Goal: Task Accomplishment & Management: Use online tool/utility

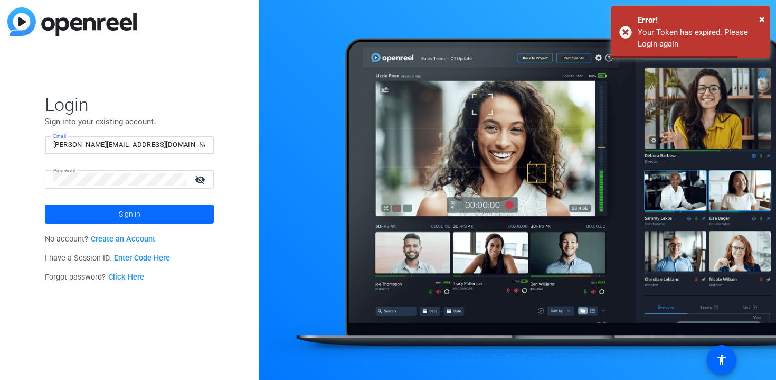
click at [121, 216] on span "Sign in" at bounding box center [130, 214] width 22 height 26
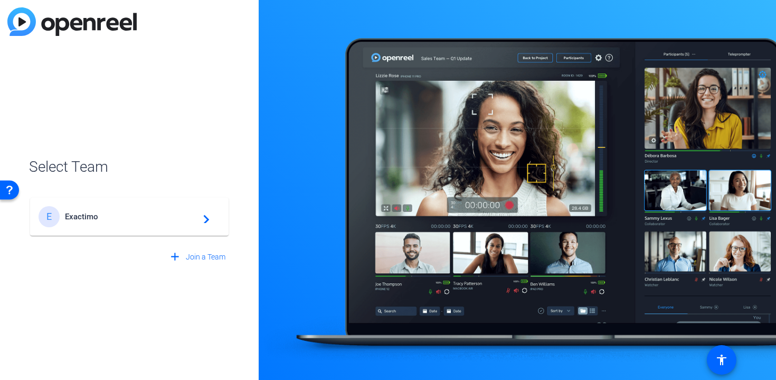
click at [121, 216] on span "Exactimo" at bounding box center [131, 217] width 132 height 10
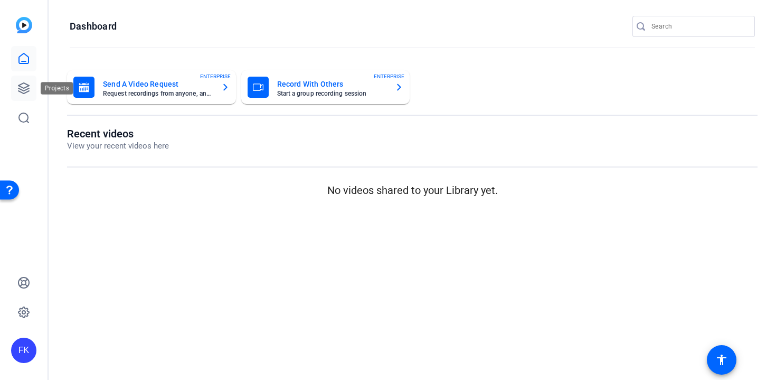
click at [25, 93] on icon at bounding box center [23, 88] width 13 height 13
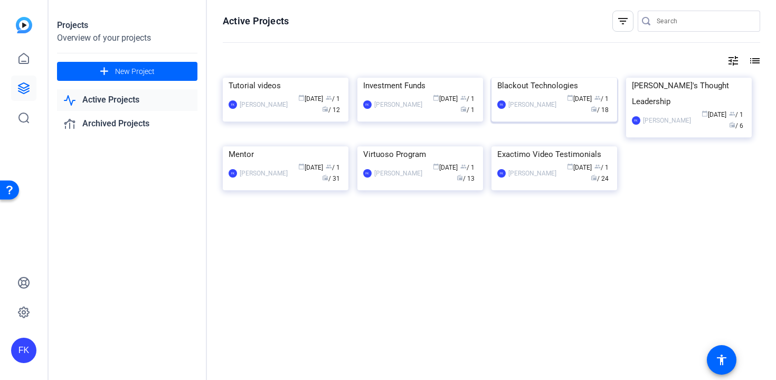
click at [527, 93] on div "Blackout Technologies" at bounding box center [554, 86] width 114 height 16
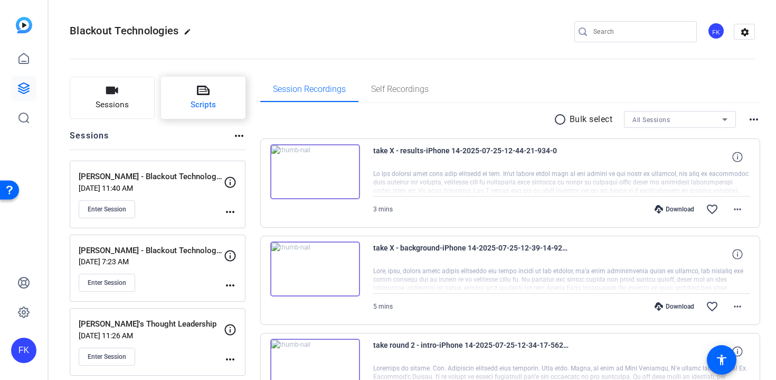
click at [197, 96] on icon at bounding box center [203, 90] width 13 height 13
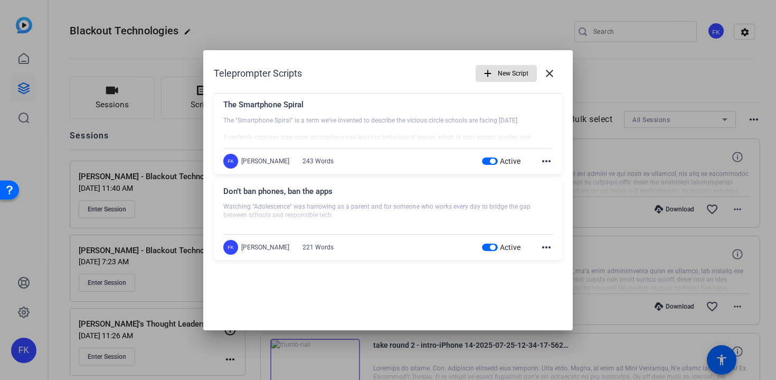
click at [548, 163] on mat-icon "more_horiz" at bounding box center [546, 161] width 13 height 13
click at [551, 176] on span "Edit" at bounding box center [570, 176] width 42 height 13
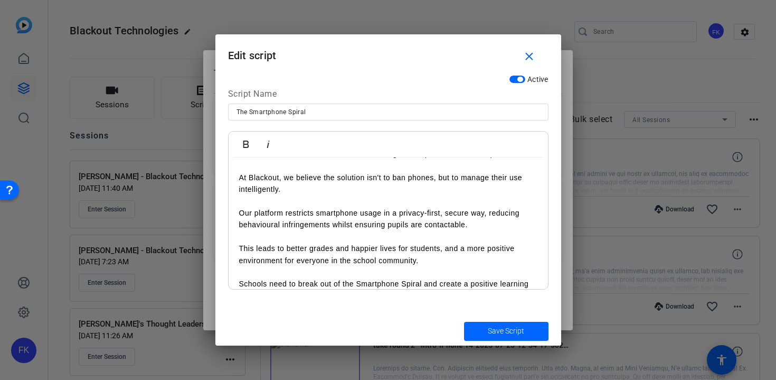
scroll to position [315, 0]
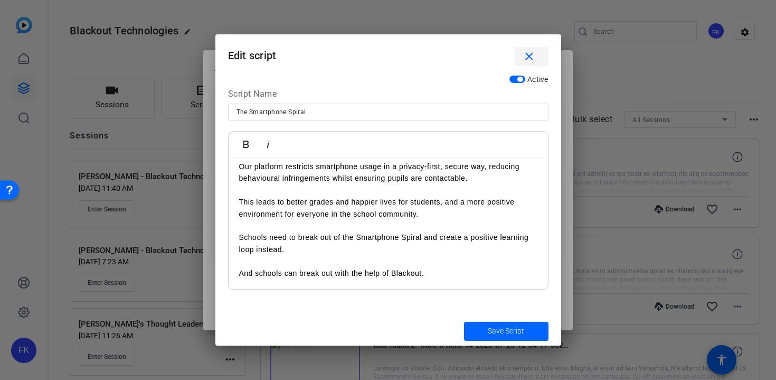
click at [530, 52] on mat-icon "close" at bounding box center [529, 56] width 13 height 13
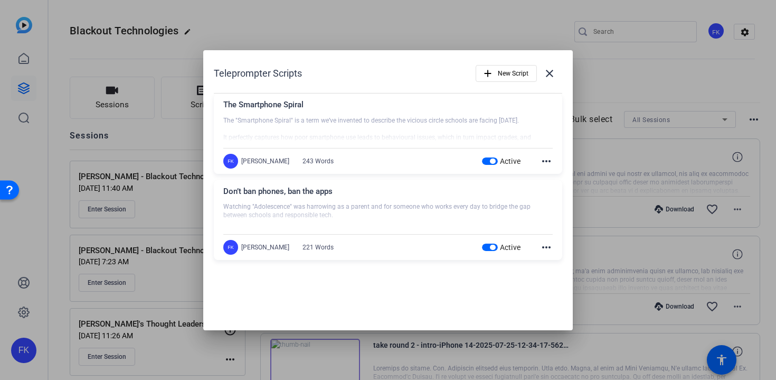
click at [547, 251] on mat-icon "more_horiz" at bounding box center [546, 247] width 13 height 13
click at [551, 264] on span "Edit" at bounding box center [570, 263] width 42 height 13
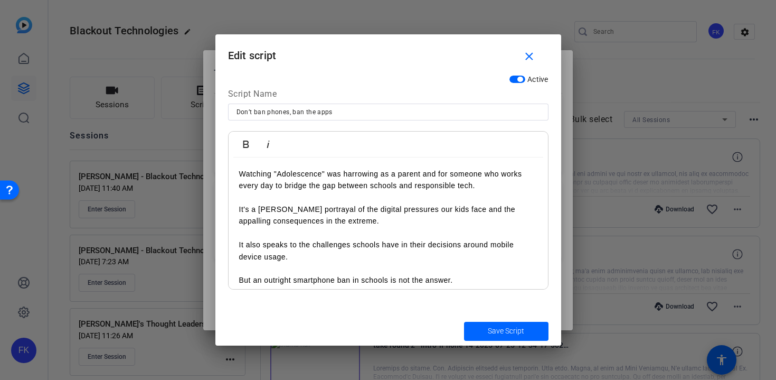
click at [327, 173] on p "Watching "Adolescence" was harrowing as a parent and for someone who works ever…" at bounding box center [388, 180] width 298 height 24
drag, startPoint x: 417, startPoint y: 174, endPoint x: 504, endPoint y: 190, distance: 88.5
click at [504, 190] on p "Watching "Adolescence" on Netflix was harrowing as a parent and for someone who…" at bounding box center [388, 180] width 298 height 24
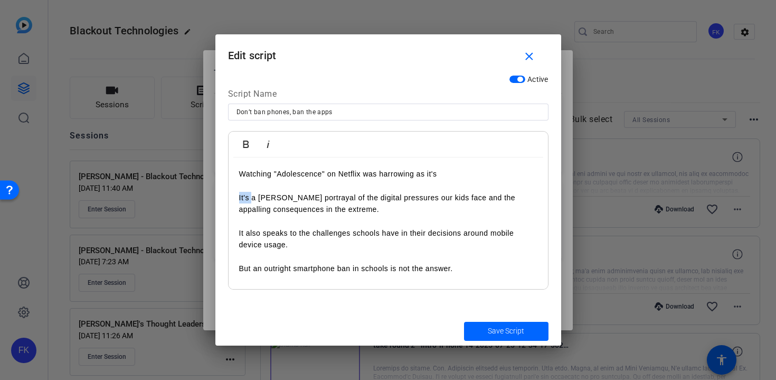
drag, startPoint x: 250, startPoint y: 194, endPoint x: 238, endPoint y: 194, distance: 12.1
click at [238, 194] on div "Watching "Adolescence" on Netflix was harrowing as it's It's a stark portrayal …" at bounding box center [388, 362] width 319 height 411
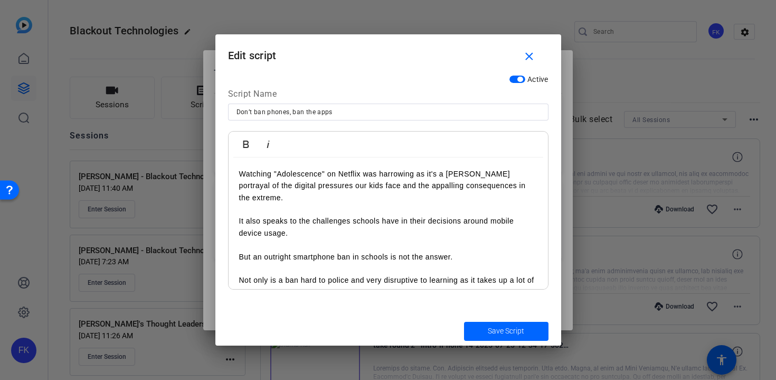
click at [278, 239] on p at bounding box center [388, 245] width 298 height 12
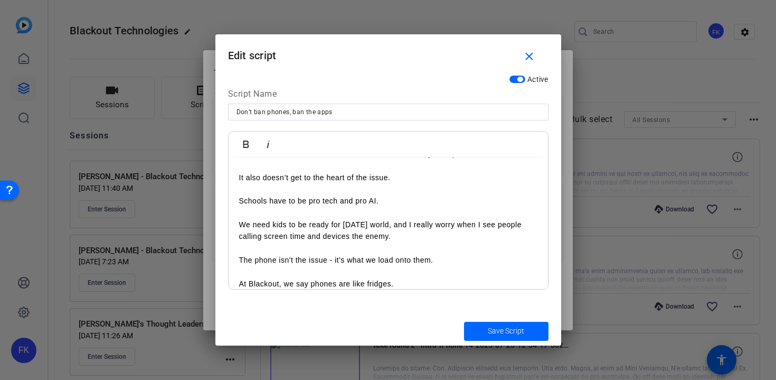
scroll to position [0, 0]
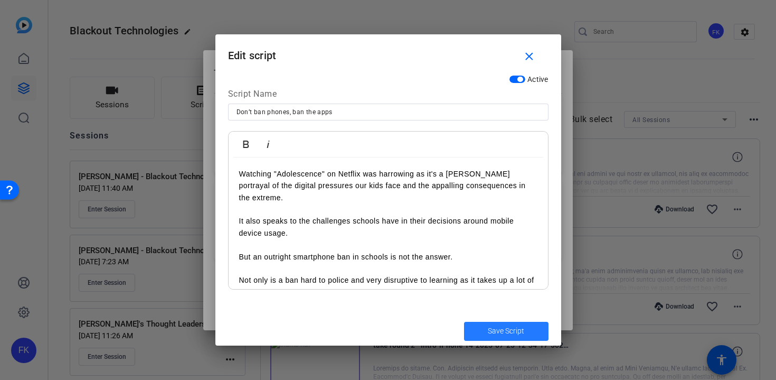
click at [501, 334] on span "Save Script" at bounding box center [506, 330] width 36 height 11
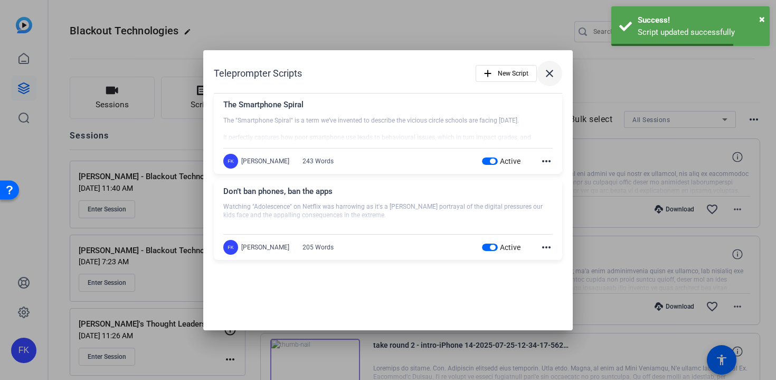
click at [552, 71] on mat-icon "close" at bounding box center [549, 73] width 13 height 13
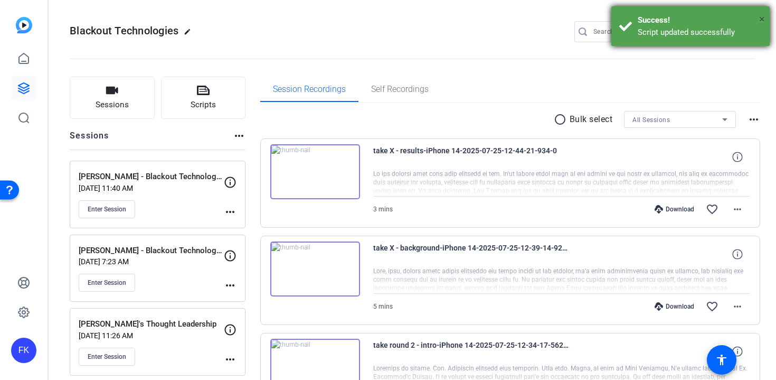
click at [765, 18] on span "×" at bounding box center [762, 19] width 6 height 13
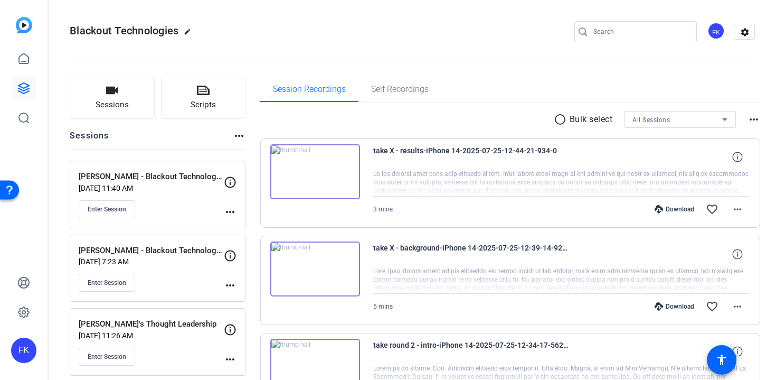
scroll to position [146, 0]
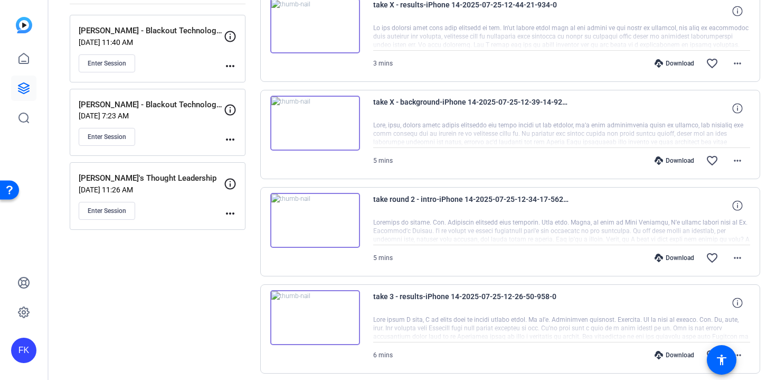
click at [231, 216] on mat-icon "more_horiz" at bounding box center [230, 213] width 13 height 13
click at [249, 228] on span "Edit Session" at bounding box center [256, 228] width 48 height 13
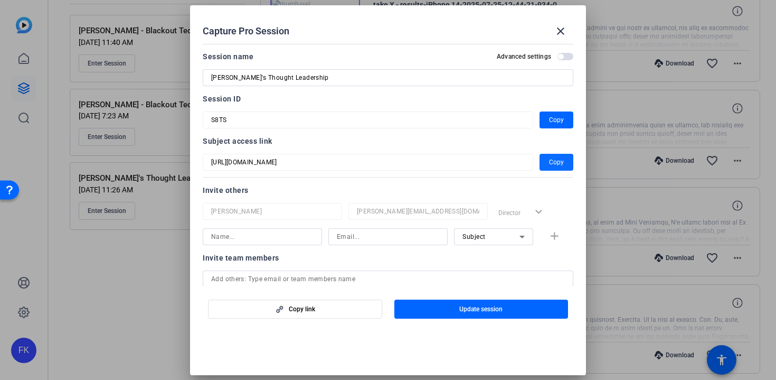
click at [563, 168] on span "button" at bounding box center [557, 161] width 34 height 25
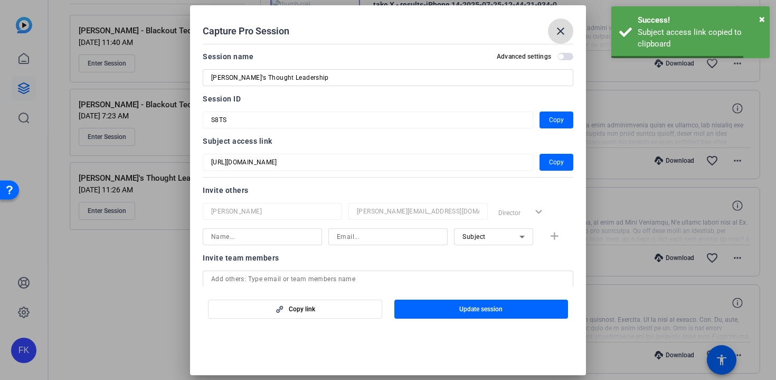
click at [563, 31] on mat-icon "close" at bounding box center [560, 31] width 13 height 13
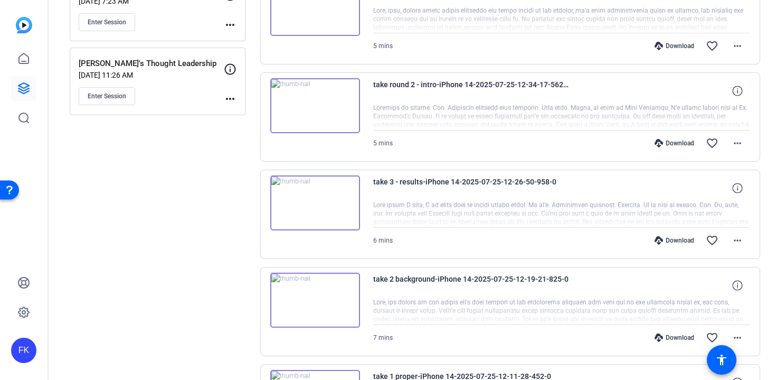
scroll to position [145, 0]
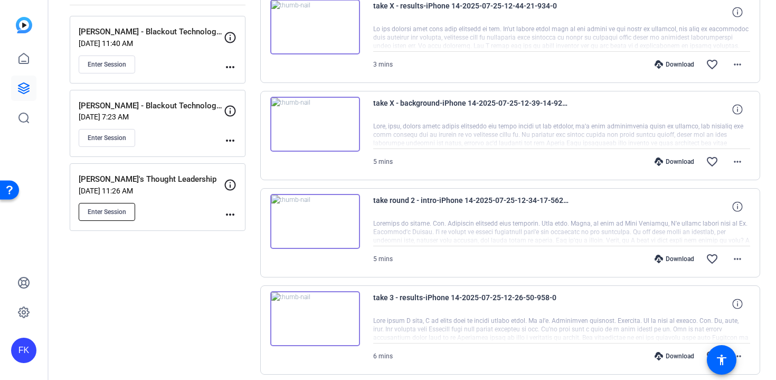
click at [118, 209] on span "Enter Session" at bounding box center [107, 212] width 39 height 8
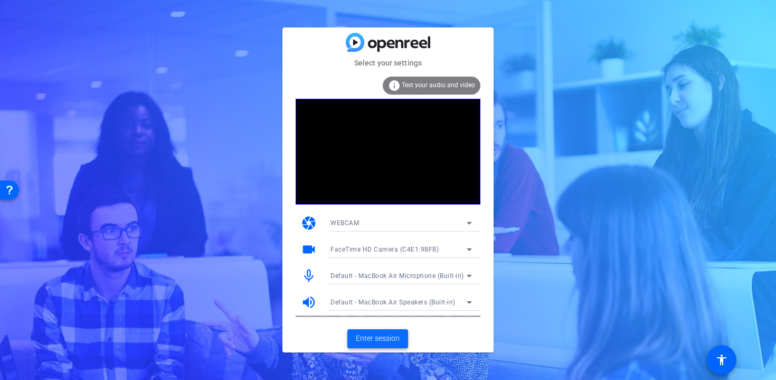
click at [392, 335] on span "Enter session" at bounding box center [378, 338] width 44 height 11
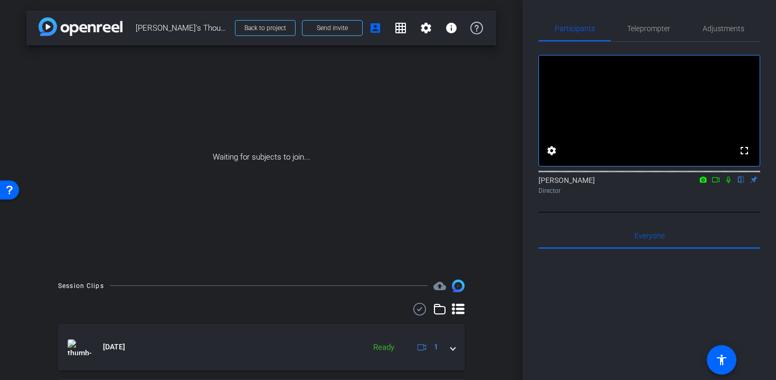
click at [729, 183] on icon at bounding box center [728, 179] width 8 height 7
click at [720, 184] on mat-icon at bounding box center [716, 180] width 13 height 10
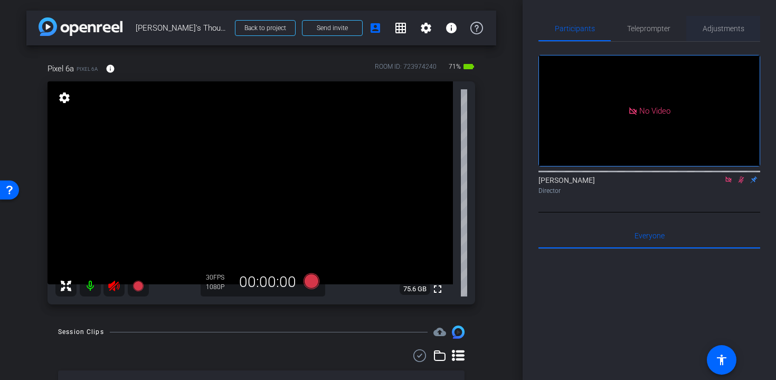
click at [710, 30] on span "Adjustments" at bounding box center [724, 28] width 42 height 7
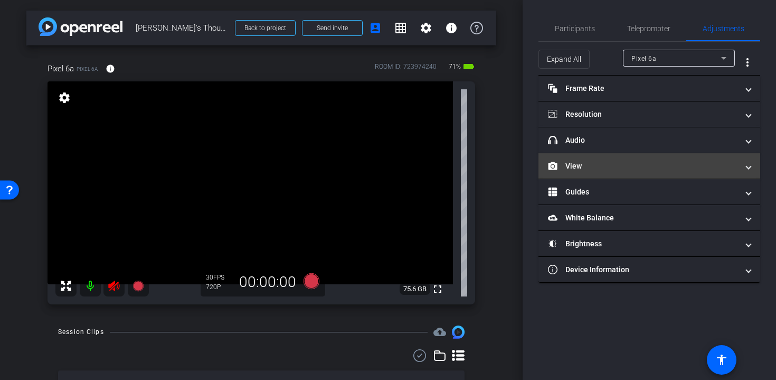
click at [632, 165] on mat-panel-title "View" at bounding box center [643, 166] width 190 height 11
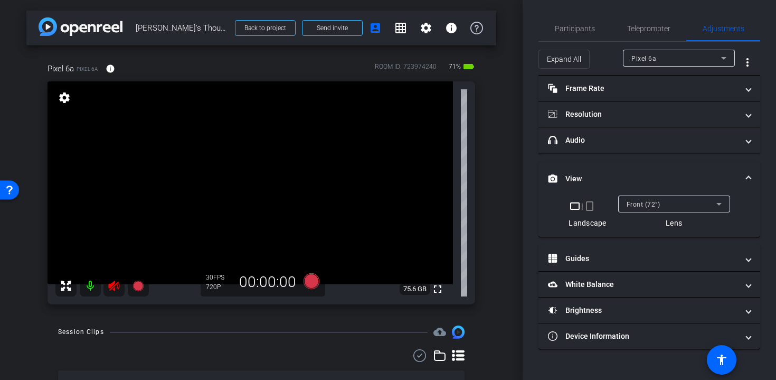
click at [591, 214] on div "crop_landscape | crop_portrait Landscape" at bounding box center [587, 214] width 37 height 29
click at [591, 205] on mat-icon "crop_portrait" at bounding box center [589, 206] width 13 height 13
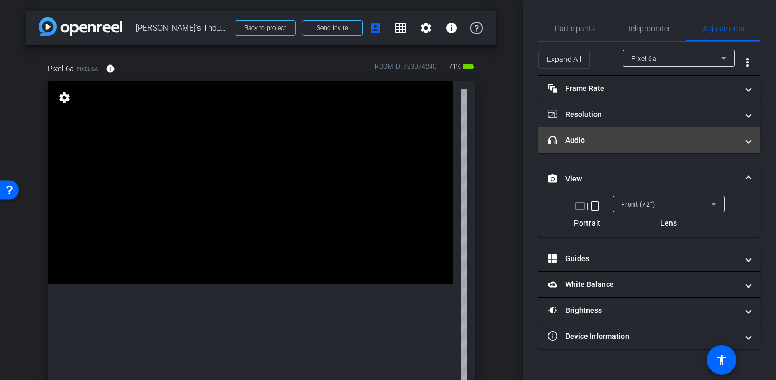
click at [591, 135] on mat-panel-title "headphone icon Audio" at bounding box center [643, 140] width 190 height 11
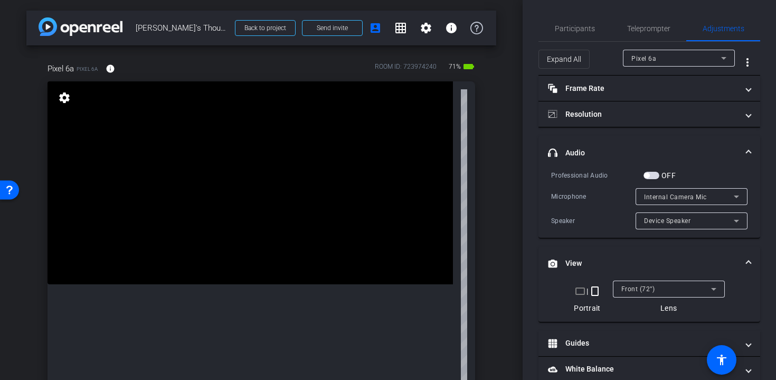
click at [655, 175] on span "button" at bounding box center [652, 175] width 16 height 7
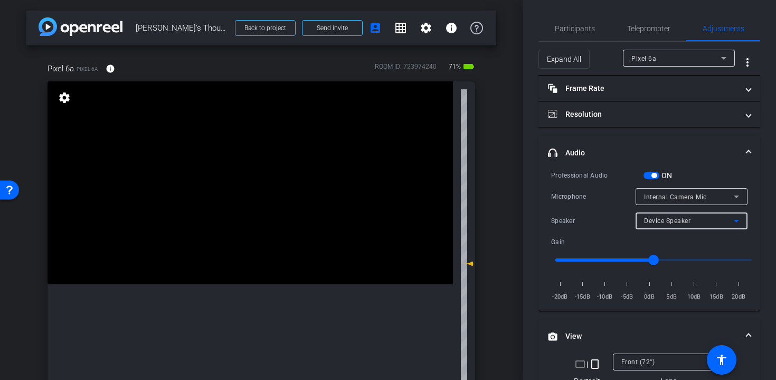
click at [694, 219] on div "Device Speaker" at bounding box center [689, 220] width 90 height 13
click at [623, 220] on div at bounding box center [388, 190] width 776 height 380
click at [581, 25] on span "Participants" at bounding box center [575, 28] width 40 height 7
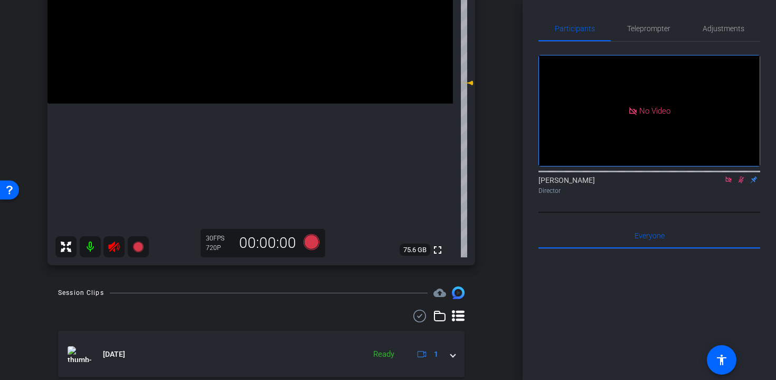
scroll to position [177, 0]
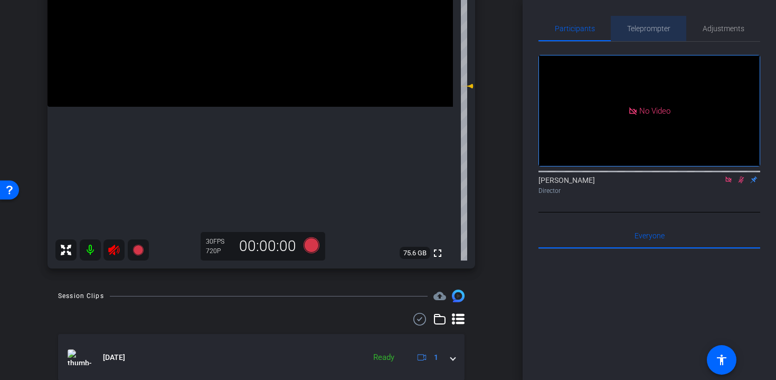
click at [659, 25] on span "Teleprompter" at bounding box center [648, 28] width 43 height 7
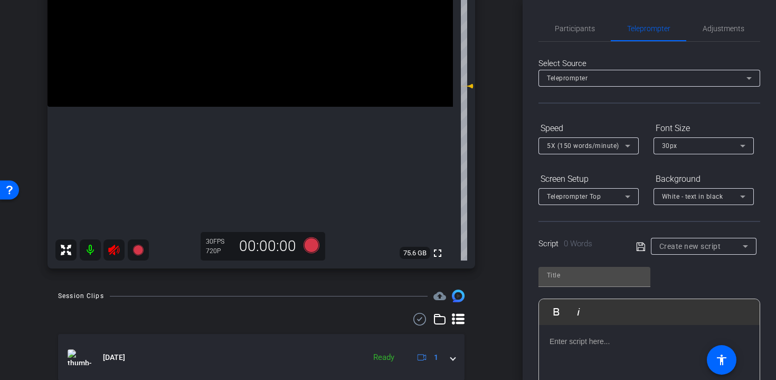
click at [690, 246] on span "Create new script" at bounding box center [691, 246] width 62 height 8
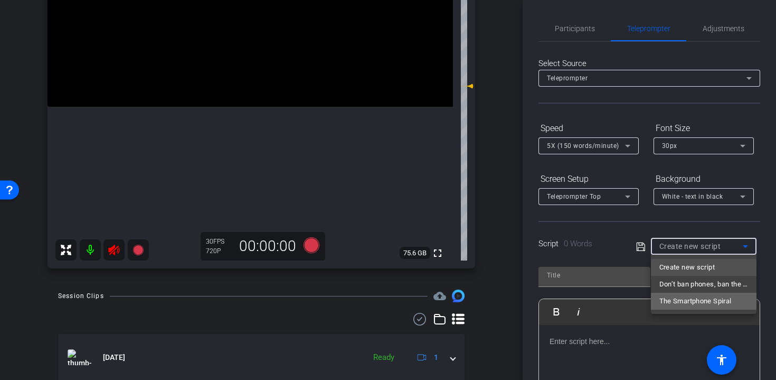
click at [686, 293] on mat-option "The Smartphone Spiral" at bounding box center [704, 301] width 106 height 17
type input "The Smartphone Spiral"
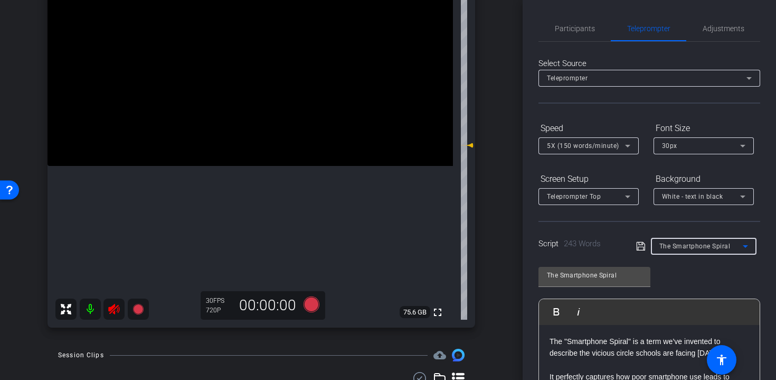
scroll to position [117, 0]
click at [115, 313] on icon at bounding box center [113, 310] width 11 height 11
click at [91, 310] on mat-icon at bounding box center [90, 309] width 21 height 21
click at [114, 307] on icon at bounding box center [113, 310] width 11 height 11
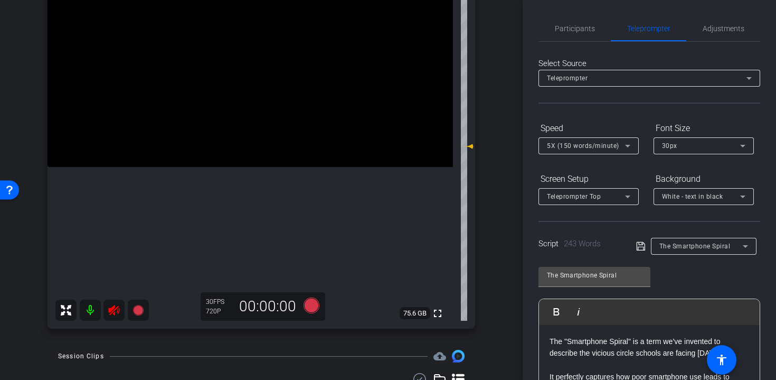
click at [114, 307] on icon at bounding box center [113, 310] width 11 height 11
click at [579, 36] on span "Participants" at bounding box center [575, 28] width 40 height 25
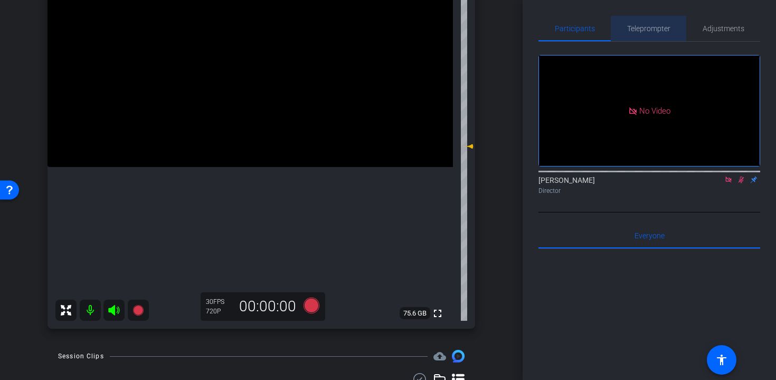
click at [642, 28] on span "Teleprompter" at bounding box center [648, 28] width 43 height 7
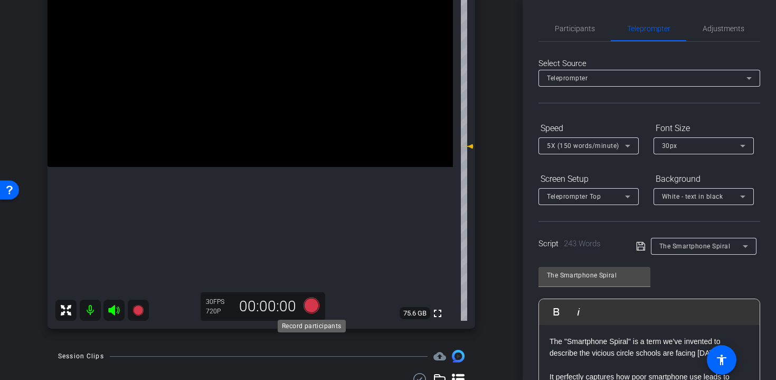
click at [316, 304] on icon at bounding box center [312, 305] width 16 height 16
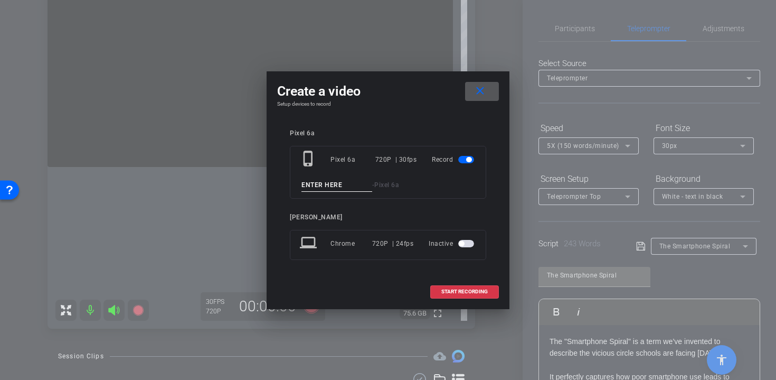
click at [339, 184] on input at bounding box center [337, 184] width 71 height 13
type input "Take"
type input "FK Take 1"
click at [467, 289] on span "START RECORDING" at bounding box center [464, 291] width 46 height 5
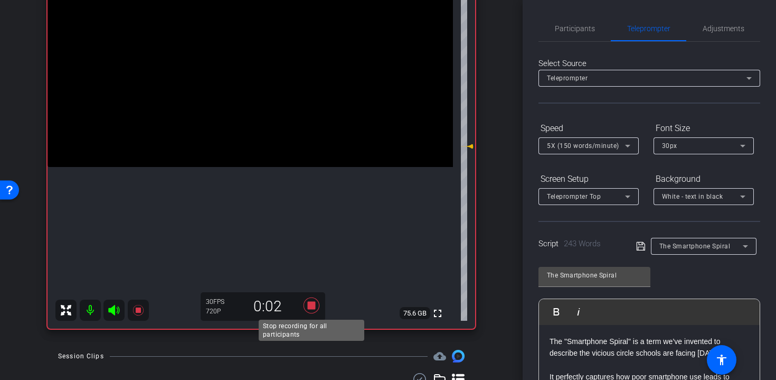
click at [309, 305] on icon at bounding box center [312, 305] width 16 height 16
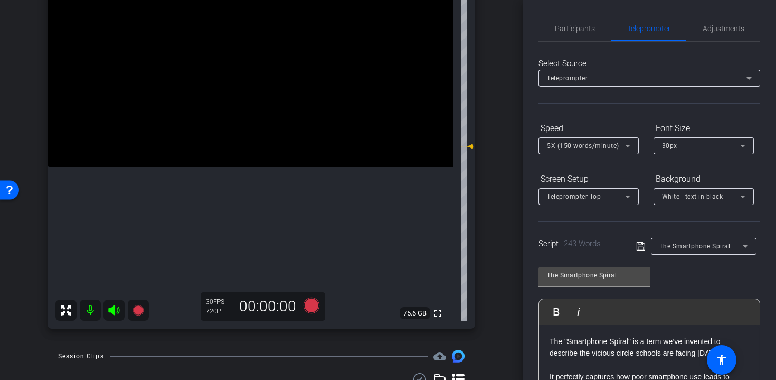
scroll to position [197, 0]
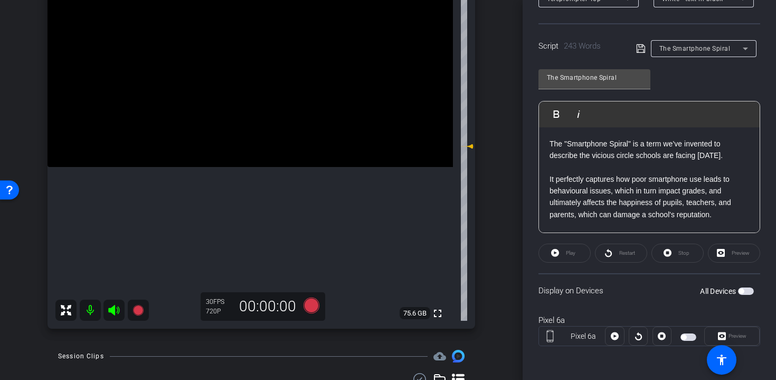
click at [747, 291] on span "button" at bounding box center [746, 290] width 16 height 7
click at [312, 303] on icon at bounding box center [312, 305] width 16 height 16
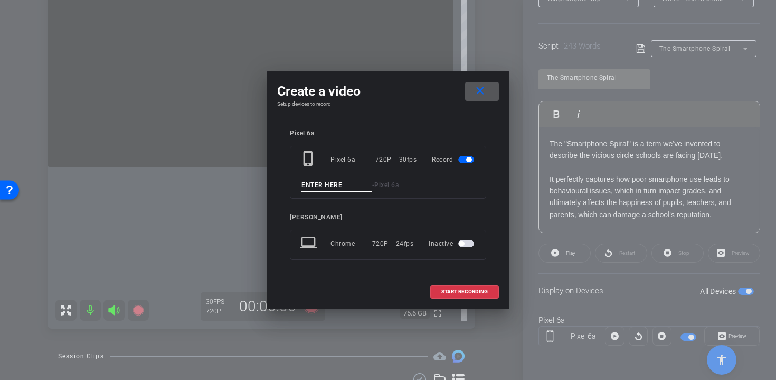
click at [340, 179] on input at bounding box center [337, 184] width 71 height 13
type input "FK Take 2"
click at [453, 289] on span "START RECORDING" at bounding box center [464, 291] width 46 height 5
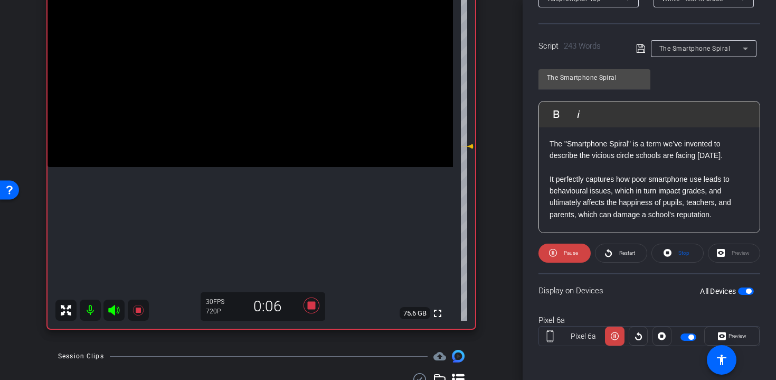
click at [90, 309] on mat-icon at bounding box center [90, 309] width 21 height 21
click at [119, 314] on icon at bounding box center [114, 310] width 13 height 13
click at [114, 310] on icon at bounding box center [113, 310] width 11 height 11
click at [89, 310] on mat-icon at bounding box center [90, 309] width 21 height 21
click at [138, 312] on icon at bounding box center [138, 310] width 11 height 11
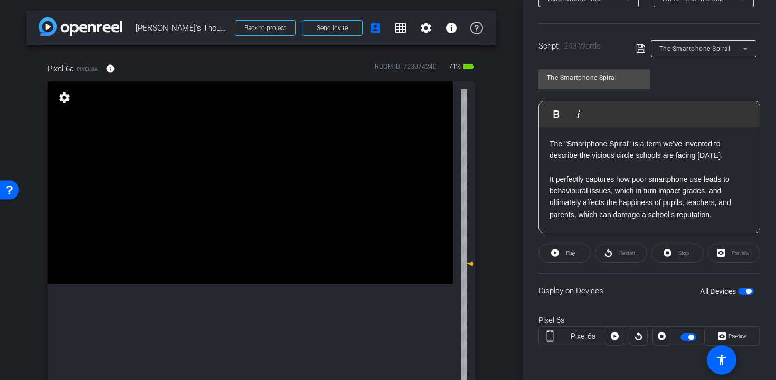
scroll to position [163, 0]
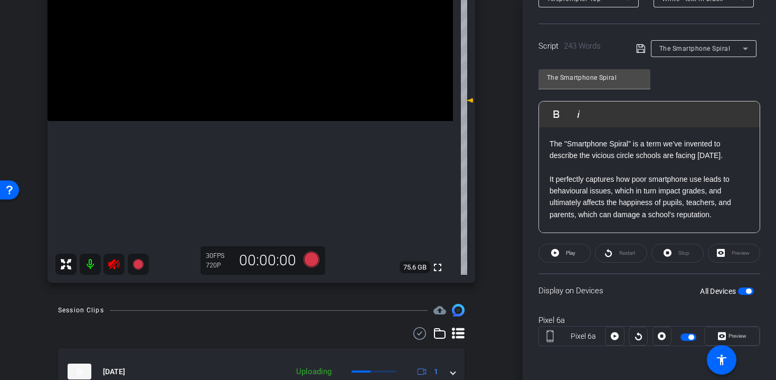
click at [114, 270] on icon at bounding box center [114, 264] width 13 height 13
click at [115, 266] on div at bounding box center [101, 263] width 93 height 21
click at [137, 265] on icon at bounding box center [138, 264] width 11 height 11
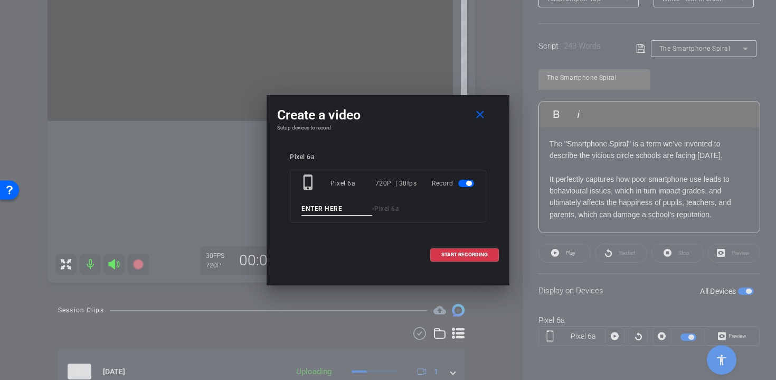
click at [333, 201] on div "phone_iphone Pixel 6a 720P | 30fps Record - Pixel 6a" at bounding box center [388, 195] width 196 height 53
click at [327, 206] on input at bounding box center [337, 208] width 71 height 13
type input "T"
type input "FK Take 3"
click at [481, 252] on span "START RECORDING" at bounding box center [464, 254] width 46 height 5
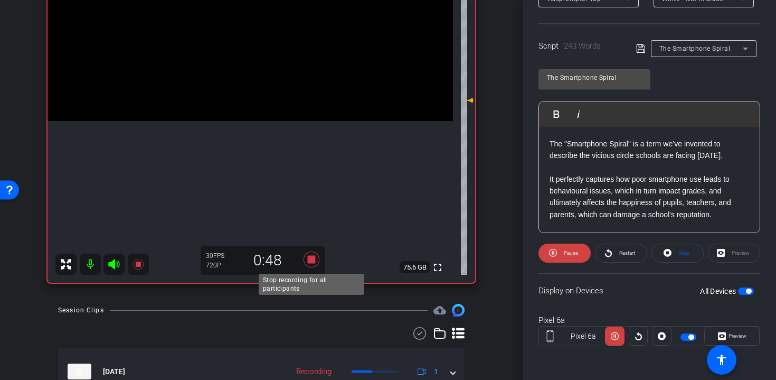
click at [310, 263] on icon at bounding box center [311, 259] width 25 height 19
click at [312, 261] on icon at bounding box center [312, 259] width 16 height 16
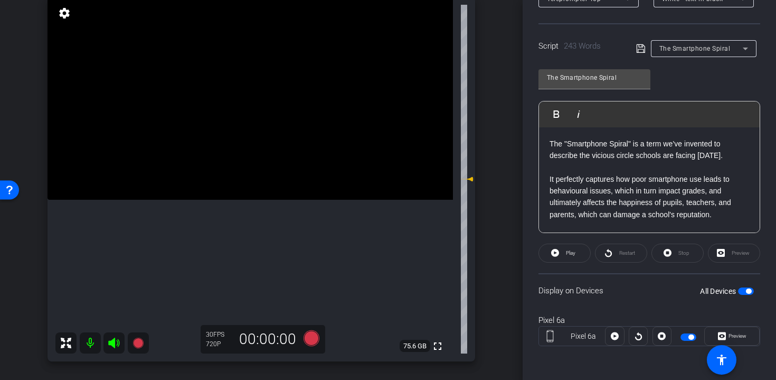
scroll to position [83, 0]
click at [685, 334] on span "button" at bounding box center [689, 336] width 16 height 7
click at [646, 158] on p "The "Smartphone Spiral" is a term we’ve invented to describe the vicious circle…" at bounding box center [650, 150] width 200 height 24
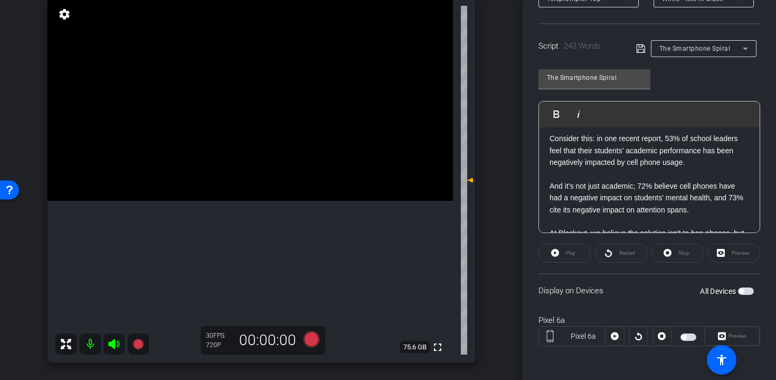
scroll to position [238, 0]
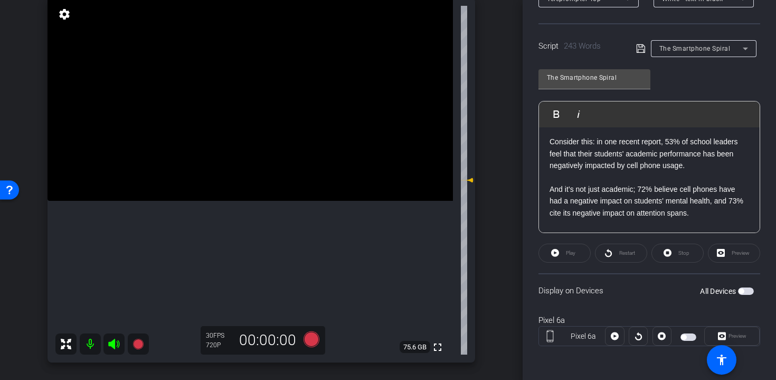
click at [554, 154] on p "Consider this: in one recent report, 53% of school leaders feel that their stud…" at bounding box center [650, 153] width 200 height 35
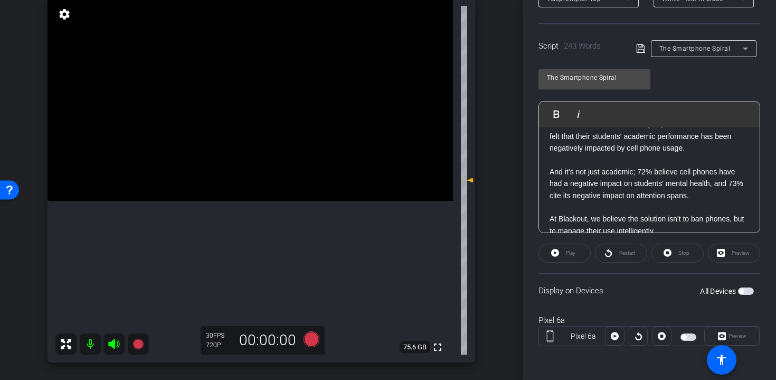
click at [555, 193] on p "And it’s not just academic; 72% believe cell phones have had a negative impact …" at bounding box center [650, 183] width 200 height 35
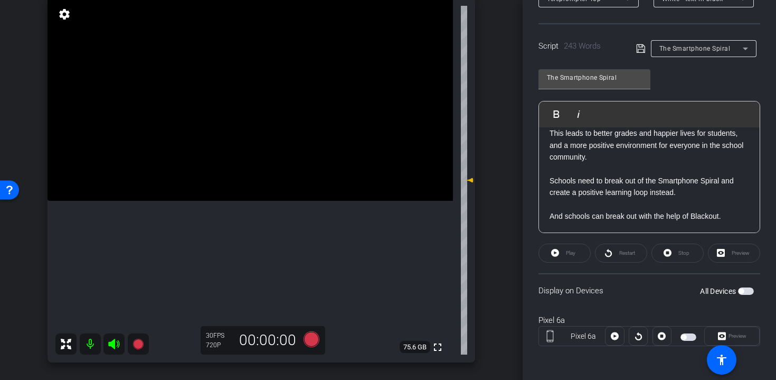
scroll to position [0, 0]
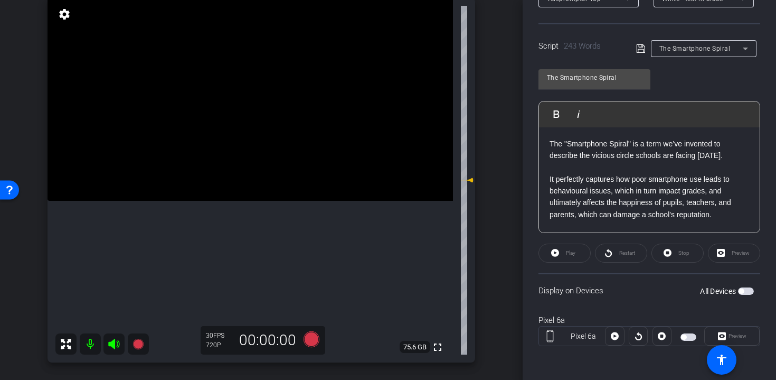
click at [752, 291] on span "button" at bounding box center [746, 290] width 16 height 7
click at [315, 339] on icon at bounding box center [312, 339] width 16 height 16
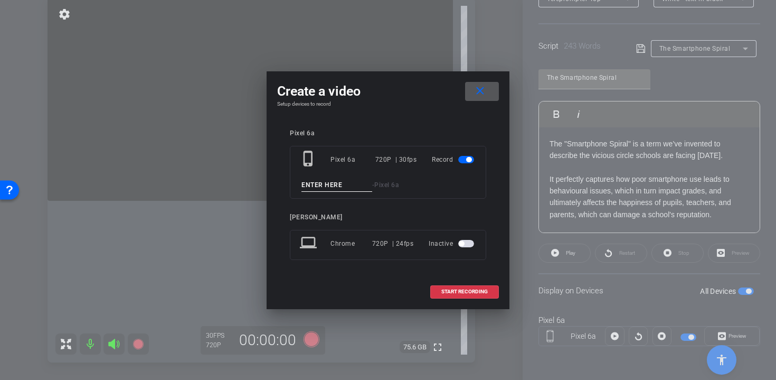
click at [323, 186] on input at bounding box center [337, 184] width 71 height 13
type input "FK Take 4"
click at [456, 290] on span "START RECORDING" at bounding box center [464, 291] width 46 height 5
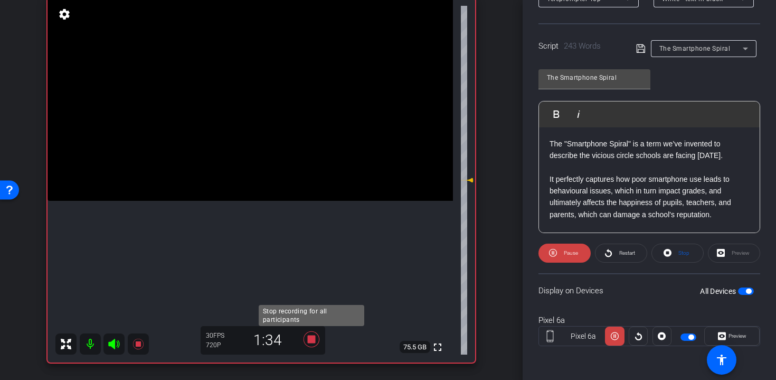
click at [316, 338] on icon at bounding box center [311, 338] width 25 height 19
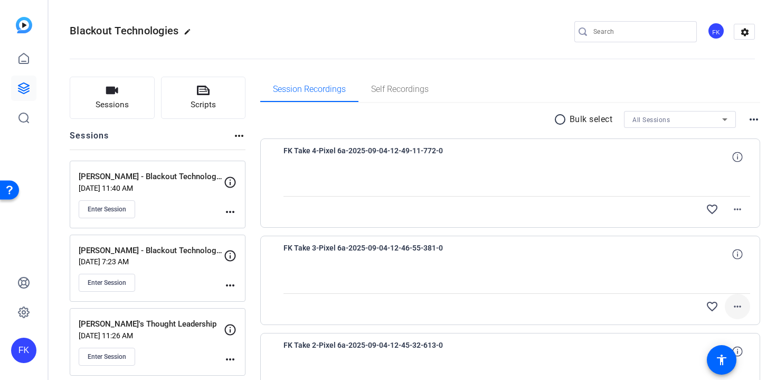
click at [739, 306] on mat-icon "more_horiz" at bounding box center [737, 306] width 13 height 13
click at [723, 352] on span "Delete clip" at bounding box center [721, 355] width 42 height 13
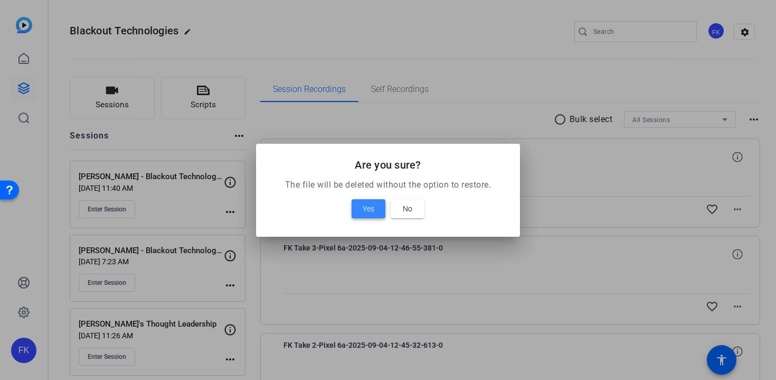
click at [373, 208] on span "Yes" at bounding box center [369, 208] width 12 height 13
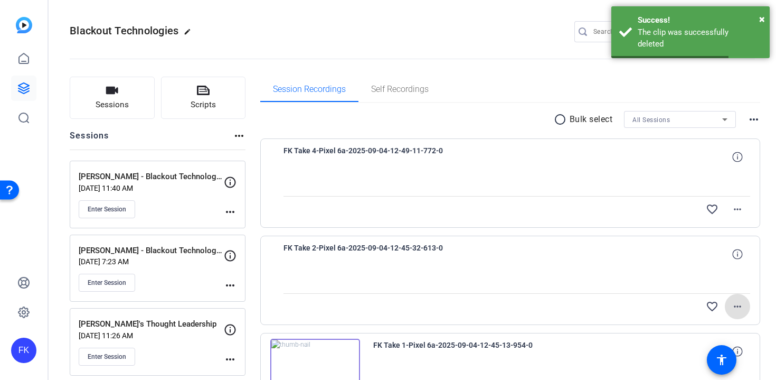
click at [738, 308] on mat-icon "more_horiz" at bounding box center [737, 306] width 13 height 13
click at [773, 284] on div at bounding box center [388, 190] width 776 height 380
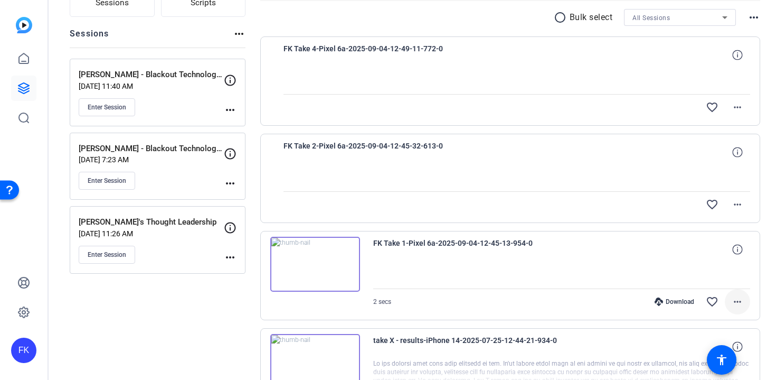
click at [735, 304] on mat-icon "more_horiz" at bounding box center [737, 301] width 13 height 13
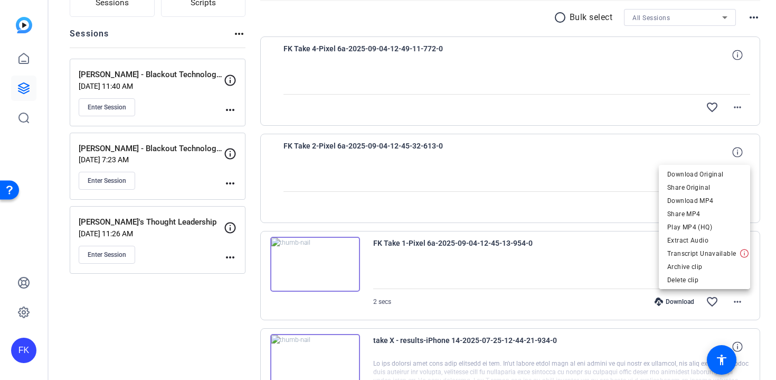
click at [610, 180] on div at bounding box center [388, 190] width 776 height 380
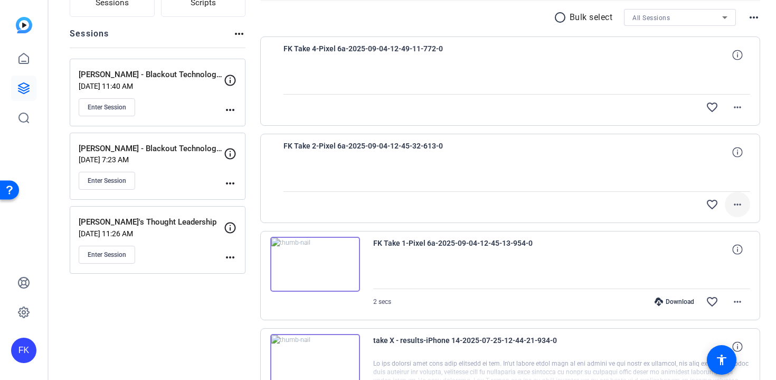
click at [737, 208] on mat-icon "more_horiz" at bounding box center [737, 204] width 13 height 13
click at [717, 229] on span "Cancel Upload" at bounding box center [720, 226] width 44 height 13
click at [743, 301] on mat-icon "more_horiz" at bounding box center [737, 301] width 13 height 13
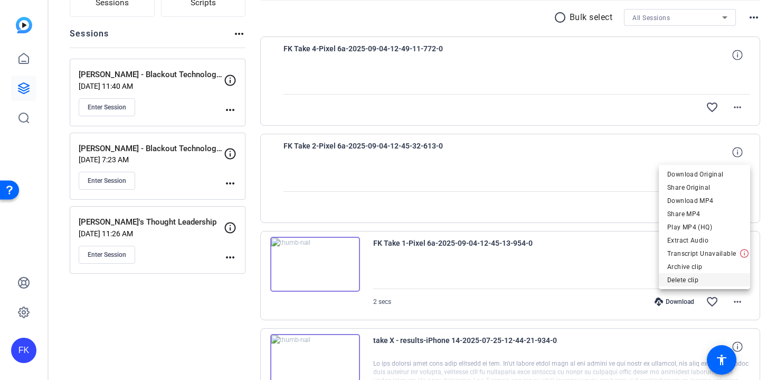
click at [720, 280] on span "Delete clip" at bounding box center [704, 280] width 74 height 13
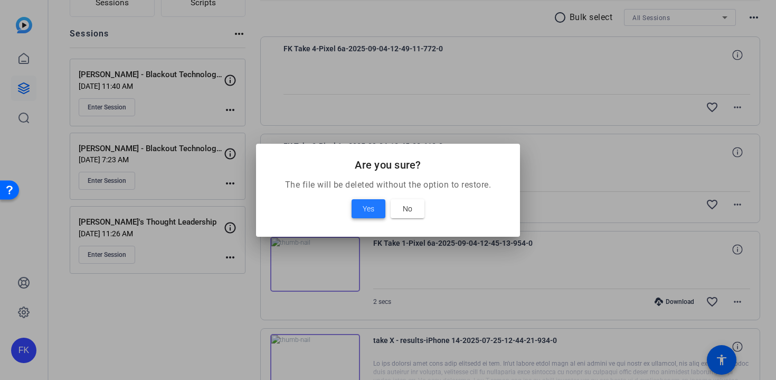
click at [365, 201] on span at bounding box center [369, 208] width 34 height 25
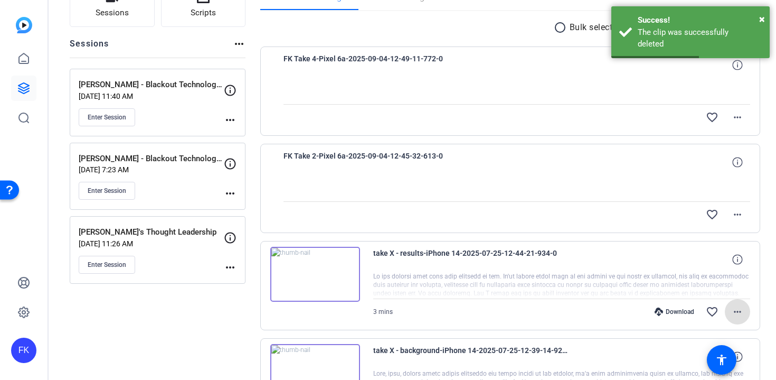
scroll to position [91, 0]
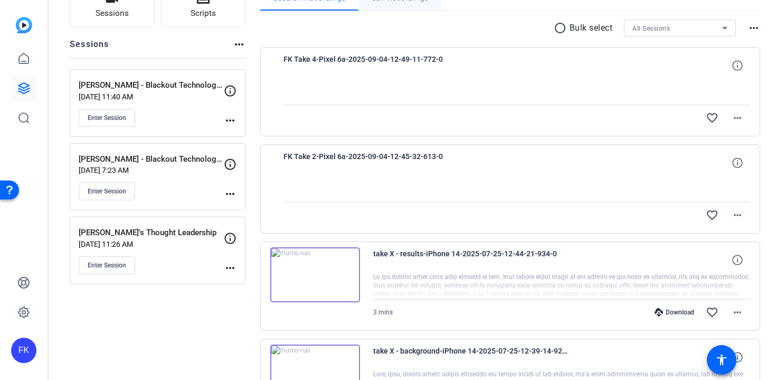
click at [725, 299] on button "more_horiz" at bounding box center [737, 311] width 25 height 25
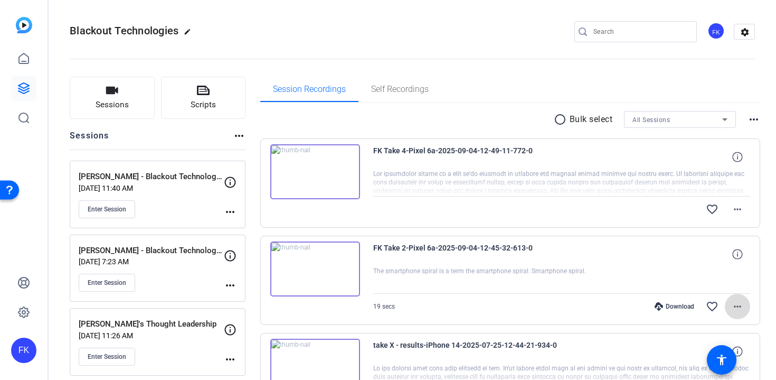
click at [741, 308] on mat-icon "more_horiz" at bounding box center [737, 306] width 13 height 13
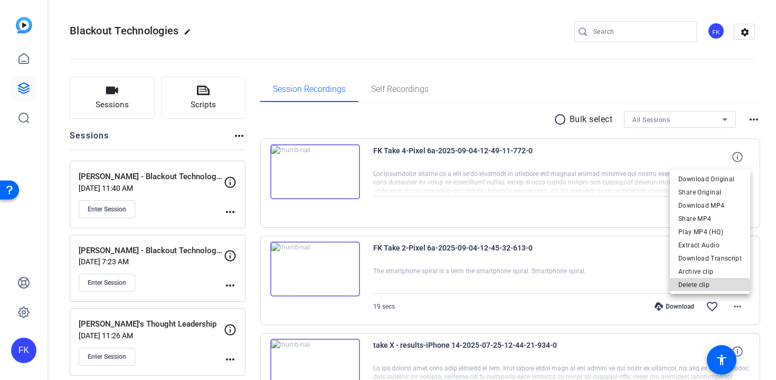
click at [711, 289] on span "Delete clip" at bounding box center [710, 284] width 63 height 13
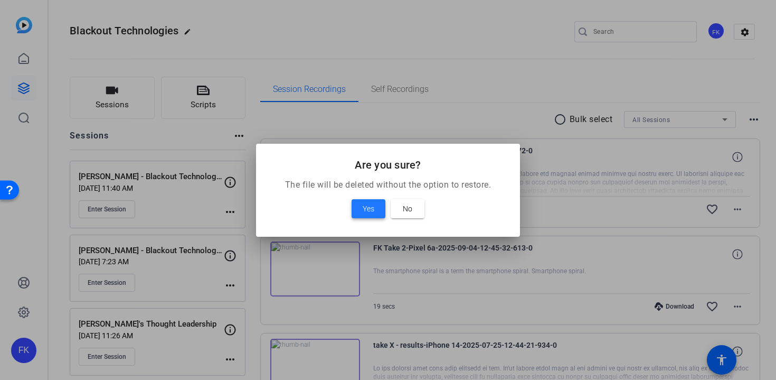
click at [366, 210] on span "Yes" at bounding box center [369, 208] width 12 height 13
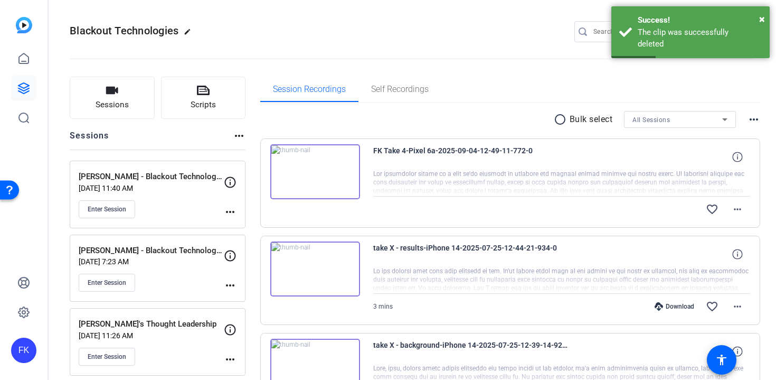
click at [311, 169] on img at bounding box center [315, 171] width 90 height 55
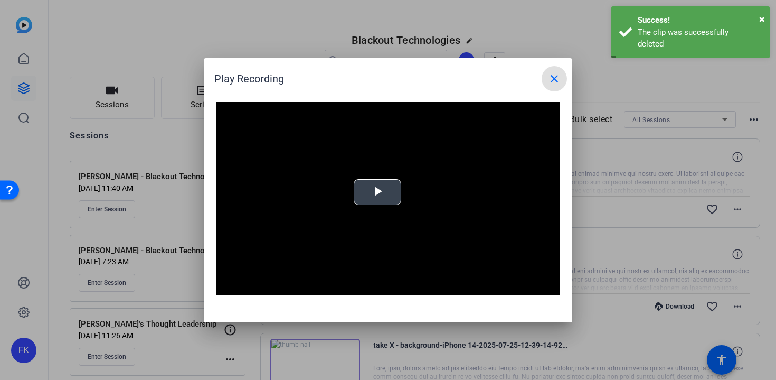
click at [378, 192] on span "Video Player" at bounding box center [378, 192] width 0 height 0
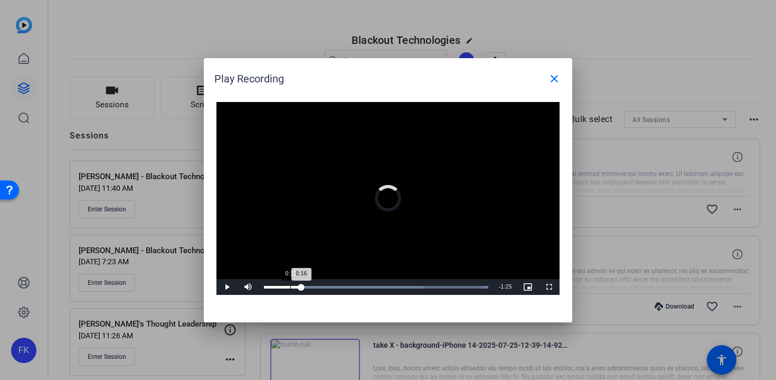
drag, startPoint x: 290, startPoint y: 287, endPoint x: 269, endPoint y: 287, distance: 21.1
click at [269, 287] on div "0:16" at bounding box center [282, 287] width 37 height 3
click at [356, 283] on div "Loaded : 100.00% 0:40 0:04" at bounding box center [376, 287] width 235 height 16
click at [551, 80] on mat-icon "close" at bounding box center [554, 78] width 13 height 13
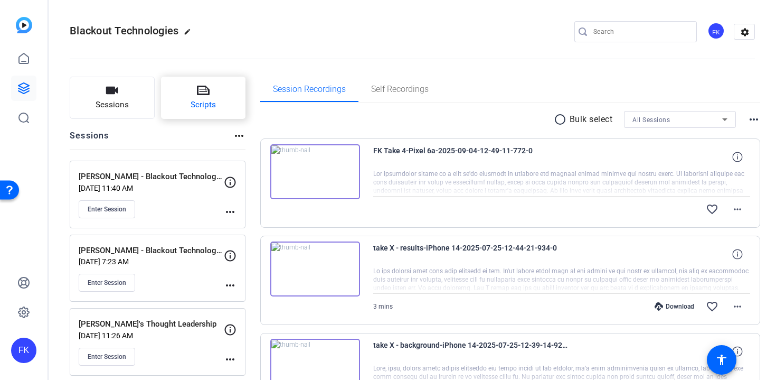
click at [213, 103] on span "Scripts" at bounding box center [203, 105] width 25 height 12
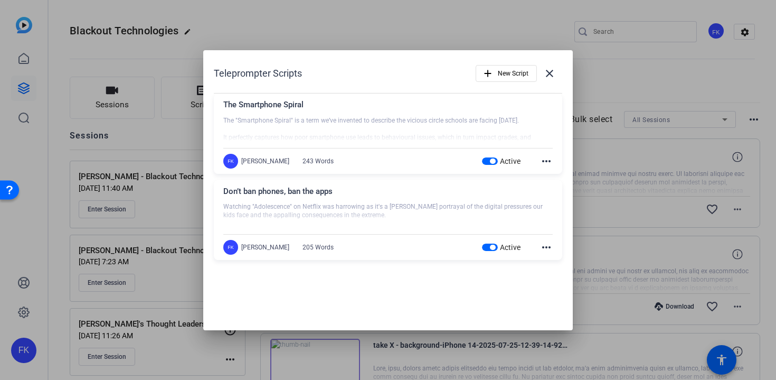
click at [319, 118] on div at bounding box center [387, 129] width 329 height 26
click at [543, 158] on mat-icon "more_horiz" at bounding box center [546, 161] width 13 height 13
click at [554, 178] on span "Edit" at bounding box center [570, 176] width 42 height 13
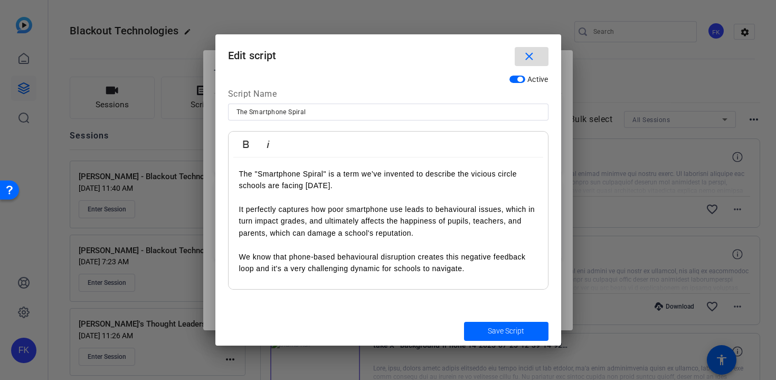
click at [530, 59] on mat-icon "close" at bounding box center [529, 56] width 13 height 13
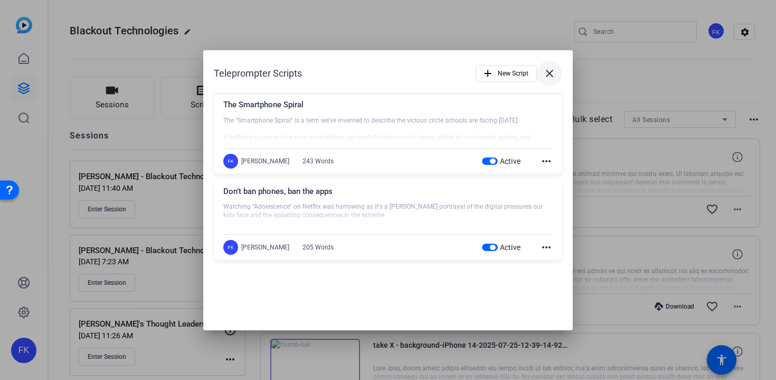
click at [548, 71] on mat-icon "close" at bounding box center [549, 73] width 13 height 13
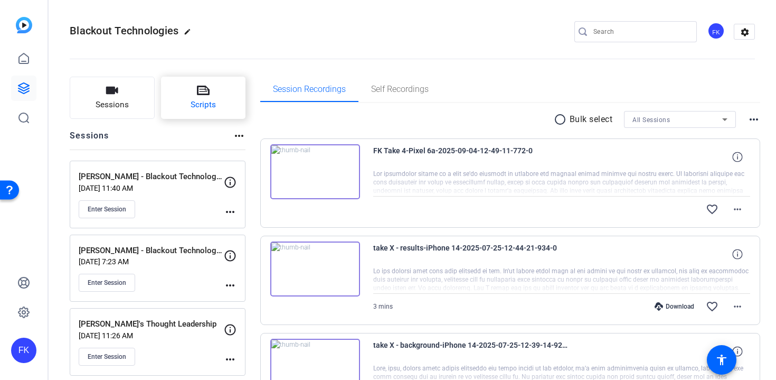
click at [196, 101] on span "Scripts" at bounding box center [203, 105] width 25 height 12
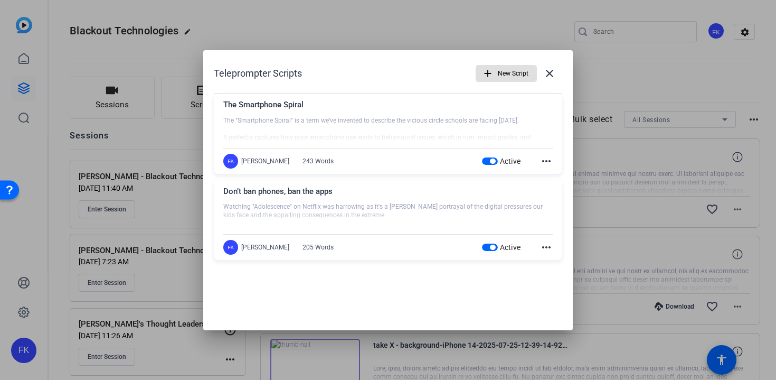
click at [548, 158] on mat-icon "more_horiz" at bounding box center [546, 161] width 13 height 13
click at [555, 178] on span "Edit" at bounding box center [570, 176] width 42 height 13
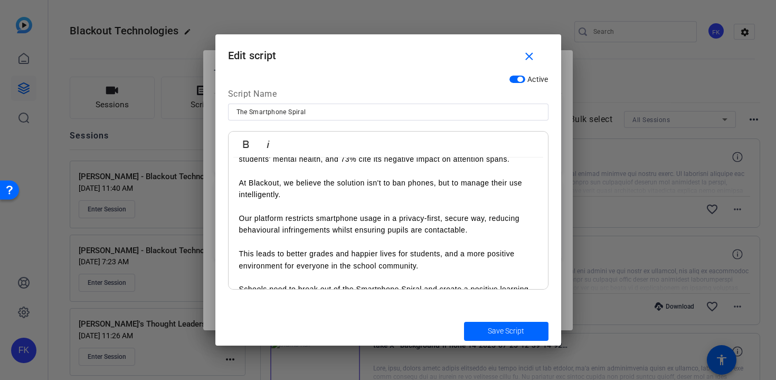
scroll to position [251, 0]
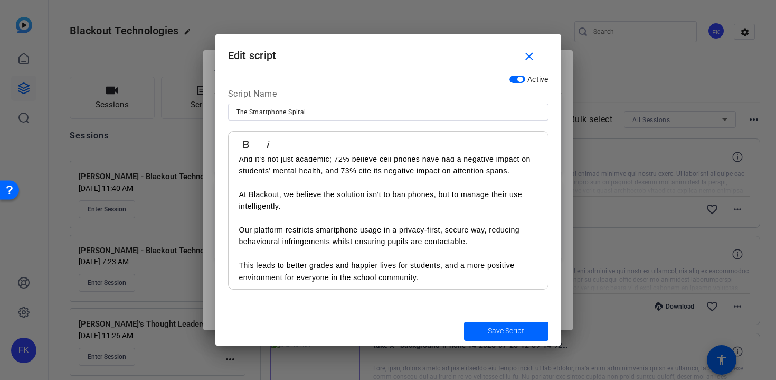
click at [375, 168] on p "And it’s not just academic; 72% believe cell phones have had a negative impact …" at bounding box center [388, 165] width 298 height 24
click at [359, 168] on p "And it’s not just academic; 72% believe cell phones have had a negative impact …" at bounding box center [388, 165] width 298 height 24
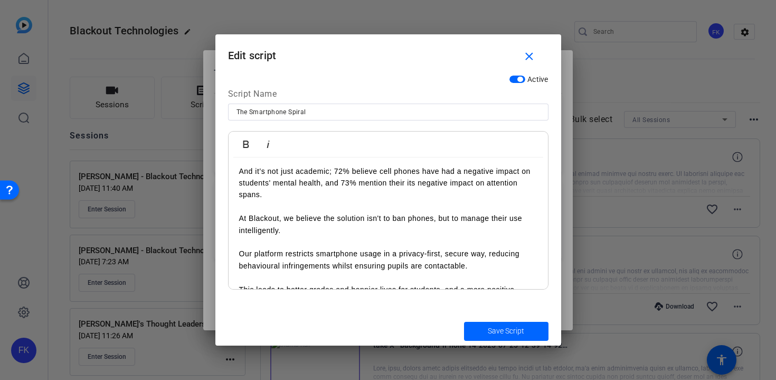
click at [412, 177] on p "And it’s not just academic; 72% believe cell phones have had a negative impact …" at bounding box center [388, 182] width 298 height 35
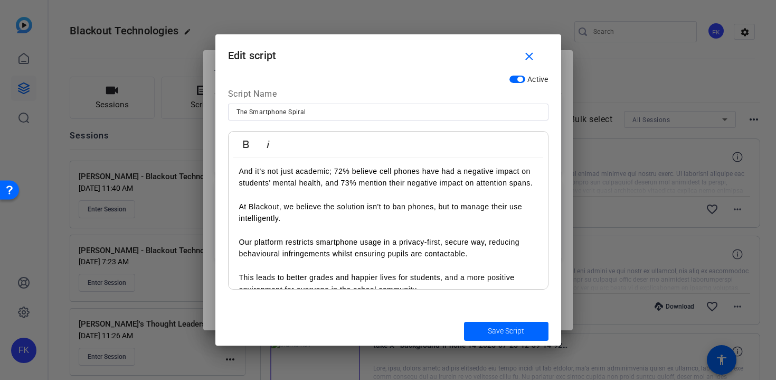
click at [389, 170] on p "And it’s not just academic; 72% believe cell phones have had a negative impact …" at bounding box center [388, 177] width 298 height 24
click at [497, 330] on span "Save Script" at bounding box center [506, 330] width 36 height 11
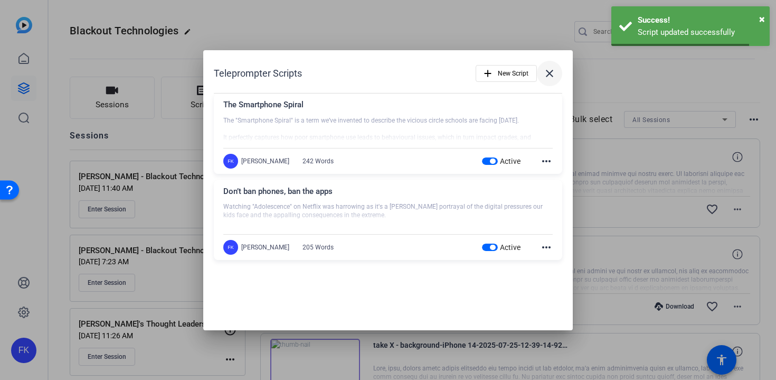
click at [555, 77] on mat-icon "close" at bounding box center [549, 73] width 13 height 13
